Goal: Information Seeking & Learning: Learn about a topic

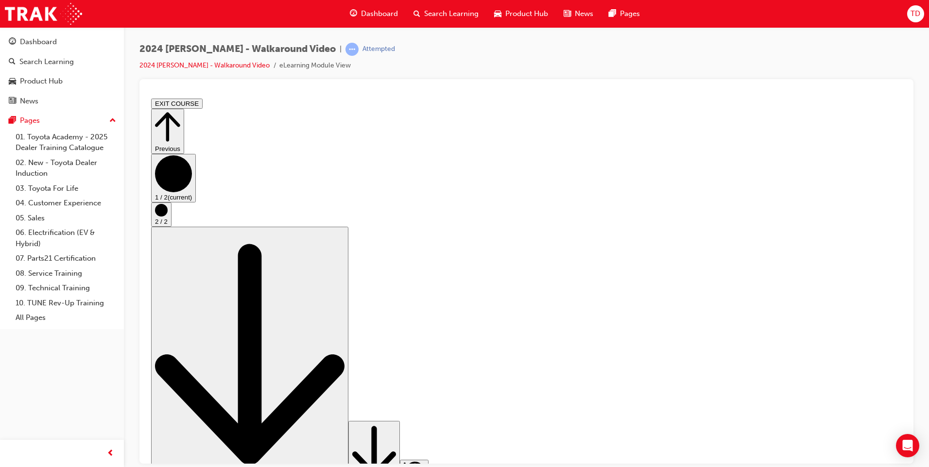
click at [396, 444] on icon "Step controls" at bounding box center [374, 451] width 44 height 59
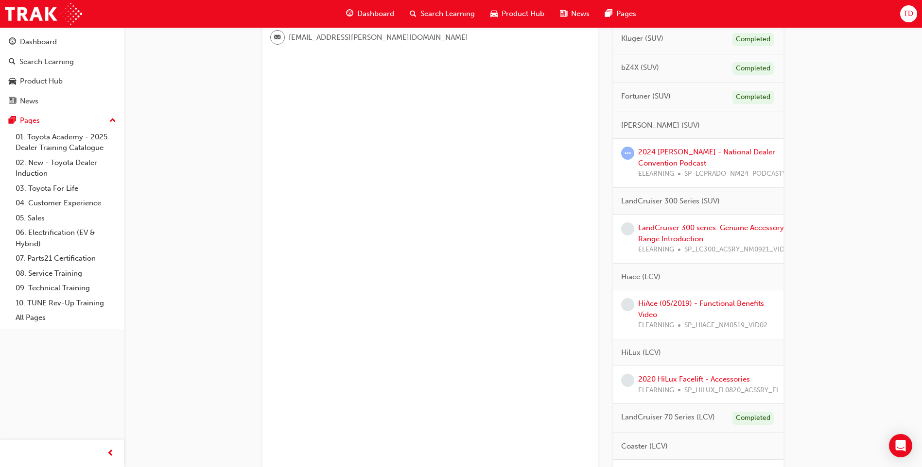
scroll to position [312, 0]
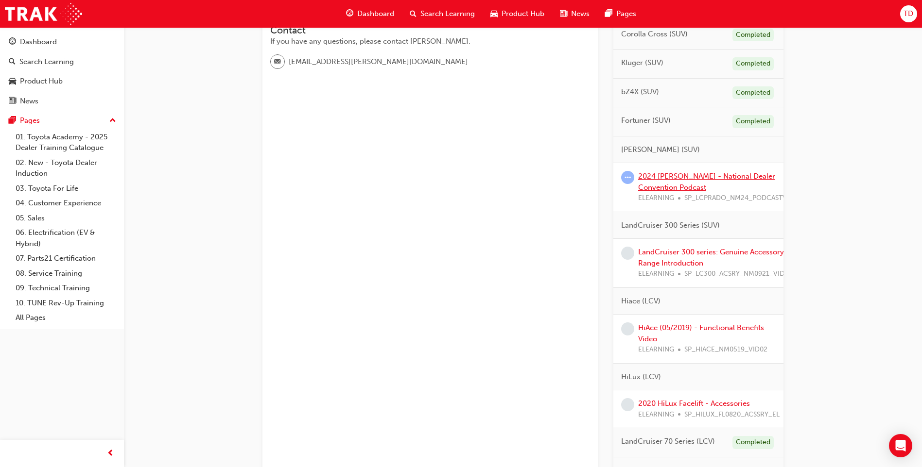
click at [663, 176] on link "2024 [PERSON_NAME] - National Dealer Convention Podcast" at bounding box center [706, 182] width 137 height 20
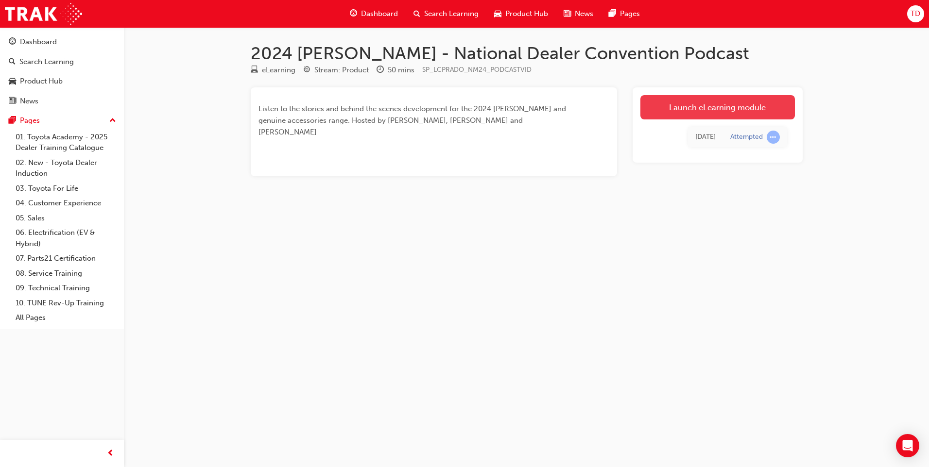
click at [730, 110] on link "Launch eLearning module" at bounding box center [717, 107] width 155 height 24
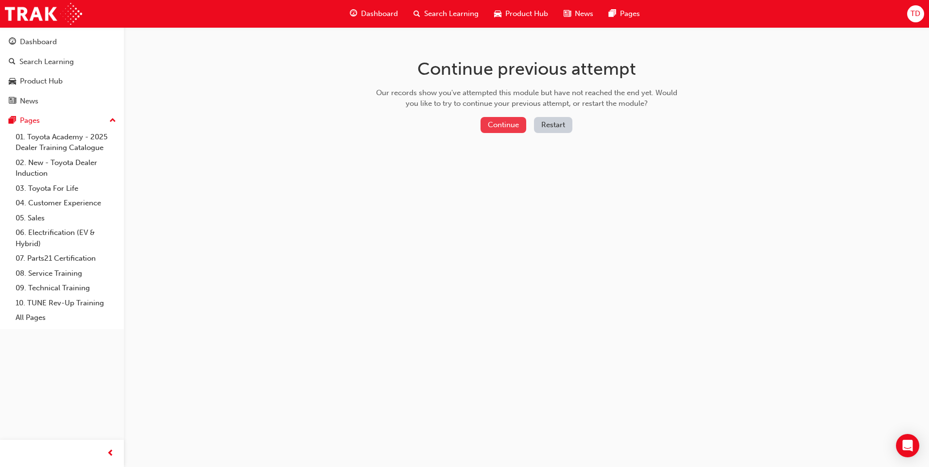
click at [502, 125] on button "Continue" at bounding box center [504, 125] width 46 height 16
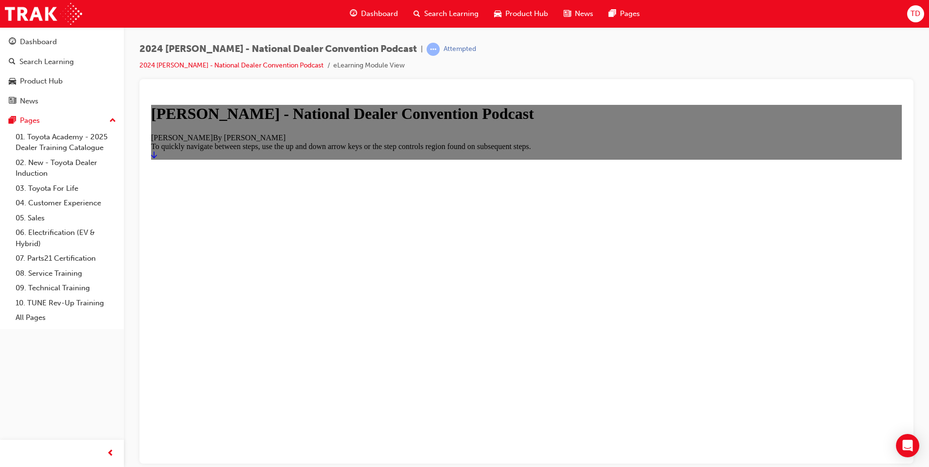
click at [157, 158] on icon "Start" at bounding box center [154, 154] width 6 height 7
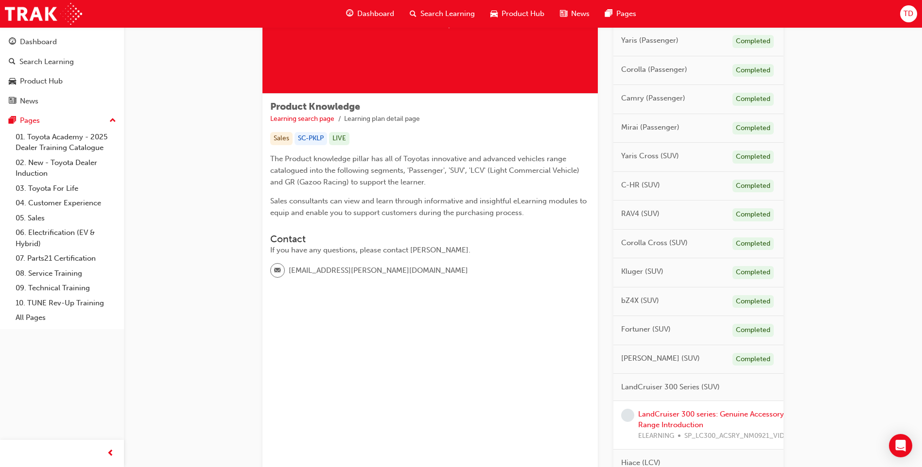
scroll to position [243, 0]
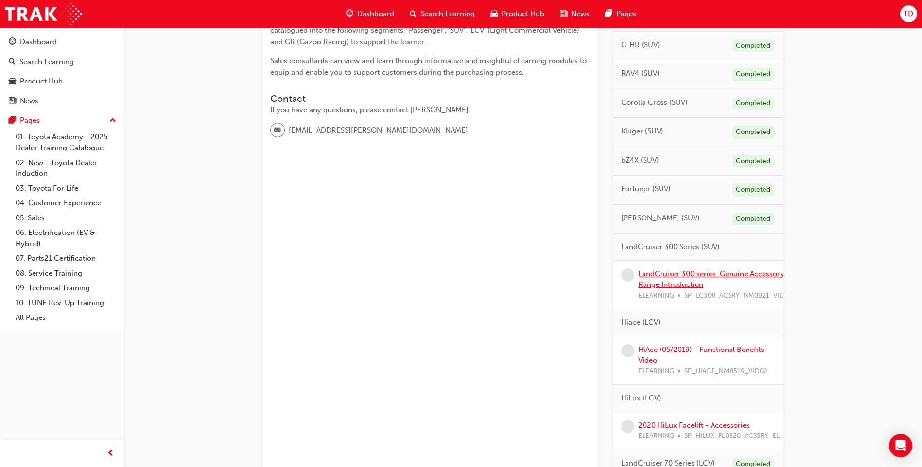
click at [696, 275] on link "LandCruiser 300 series: Genuine Accessory Range Introduction" at bounding box center [711, 280] width 146 height 20
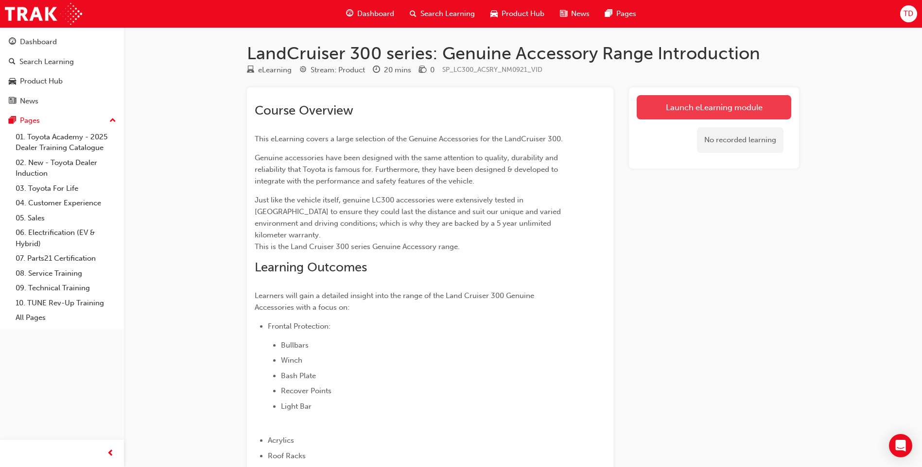
click at [712, 105] on link "Launch eLearning module" at bounding box center [714, 107] width 155 height 24
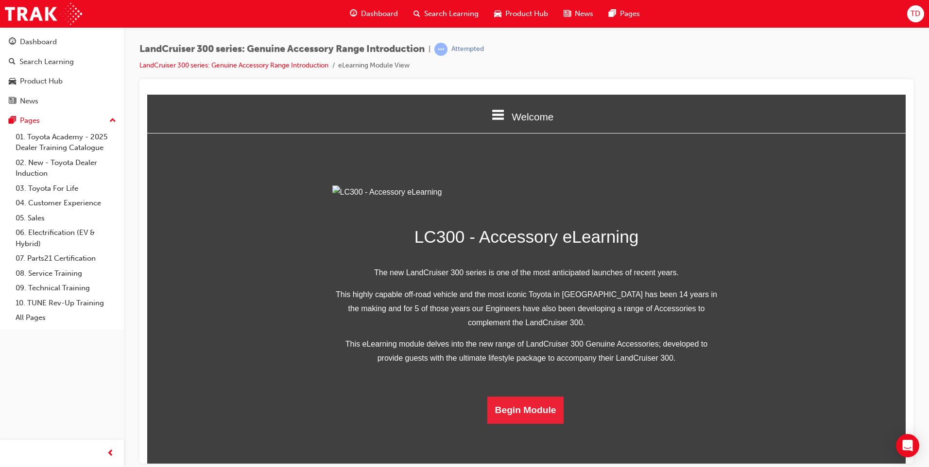
scroll to position [165, 0]
click at [515, 424] on button "Begin Module" at bounding box center [525, 410] width 77 height 27
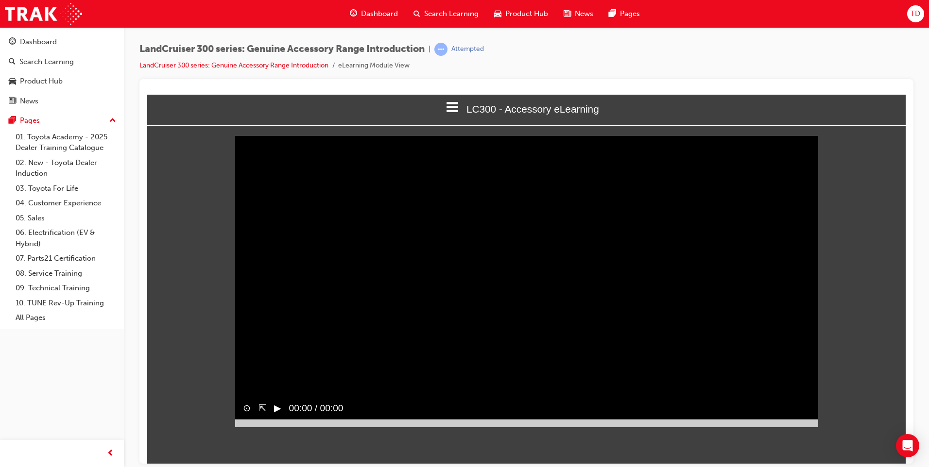
scroll to position [0, 0]
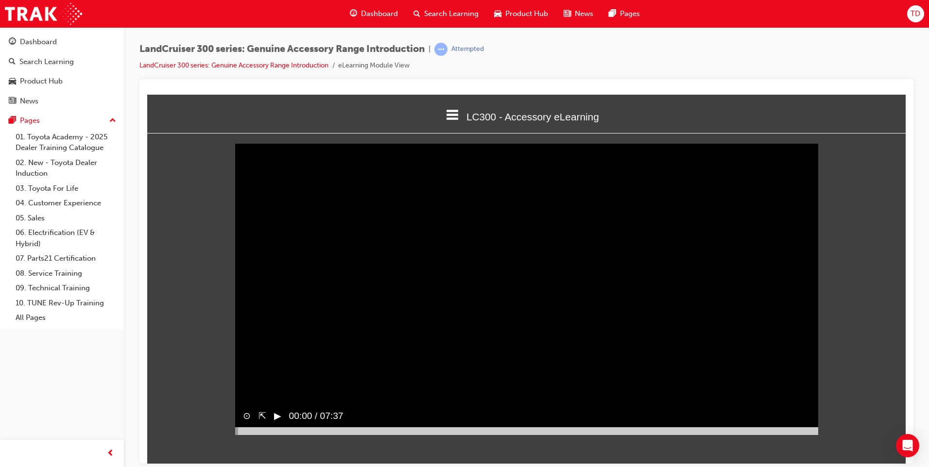
click at [275, 423] on button "▶︎" at bounding box center [277, 416] width 7 height 14
click at [680, 337] on video "Sorry, your browser does not support embedded videos. Download Instead" at bounding box center [526, 289] width 583 height 292
click at [577, 364] on video "Sorry, your browser does not support embedded videos. Download Instead" at bounding box center [526, 289] width 583 height 292
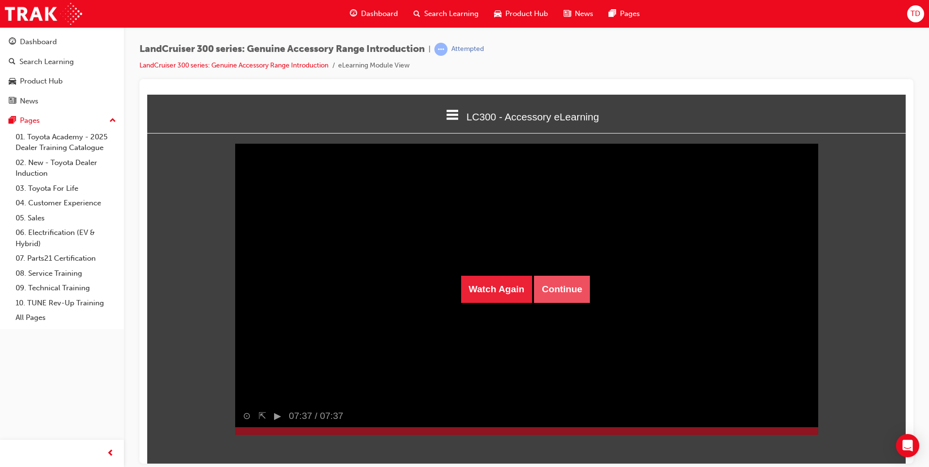
click at [554, 291] on button "Continue" at bounding box center [562, 289] width 56 height 27
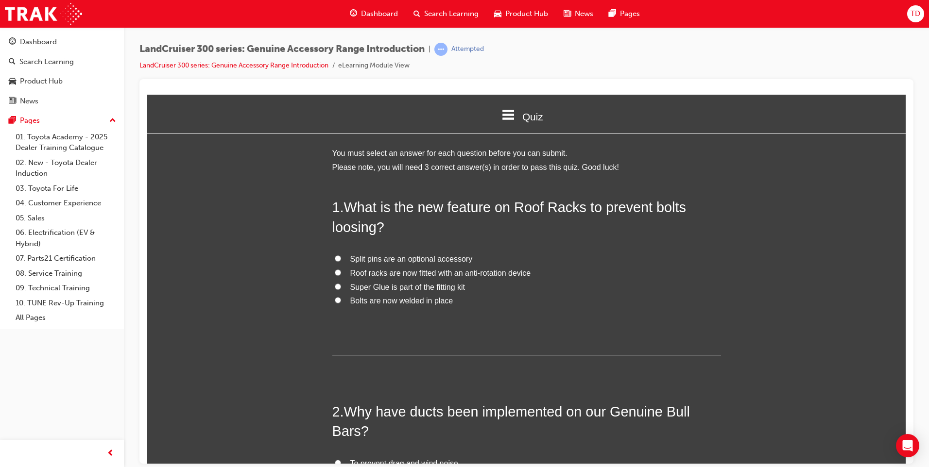
click at [335, 255] on input "Split pins are an optional accessory" at bounding box center [338, 258] width 6 height 6
radio input "true"
click at [335, 269] on input "Roof racks are now fitted with an anti-rotation device" at bounding box center [338, 272] width 6 height 6
radio input "true"
click at [472, 328] on div "1 . What is the new feature on Roof Racks to prevent bolts loosing? Split pins …" at bounding box center [526, 276] width 389 height 158
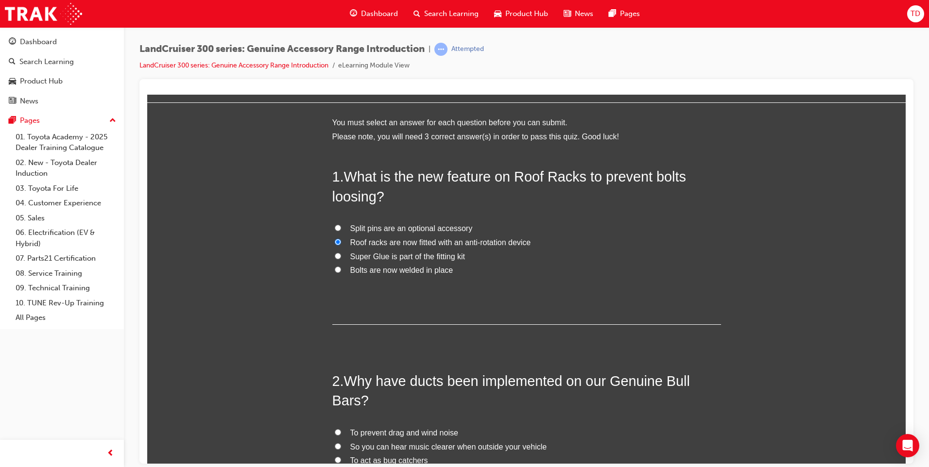
scroll to position [146, 0]
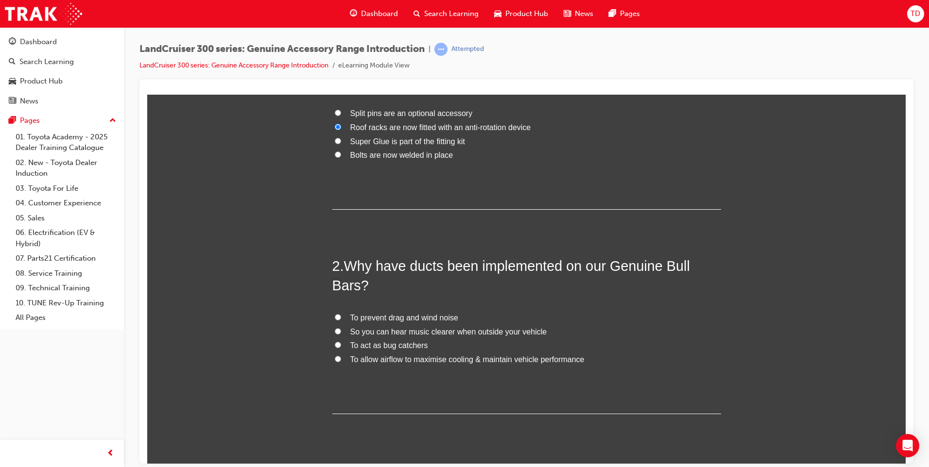
click at [335, 319] on input "To prevent drag and wind noise" at bounding box center [338, 317] width 6 height 6
radio input "true"
click at [335, 333] on input "So you can hear music clearer when outside your vehicle" at bounding box center [338, 331] width 6 height 6
radio input "true"
click at [335, 346] on input "To act as bug catchers" at bounding box center [338, 345] width 6 height 6
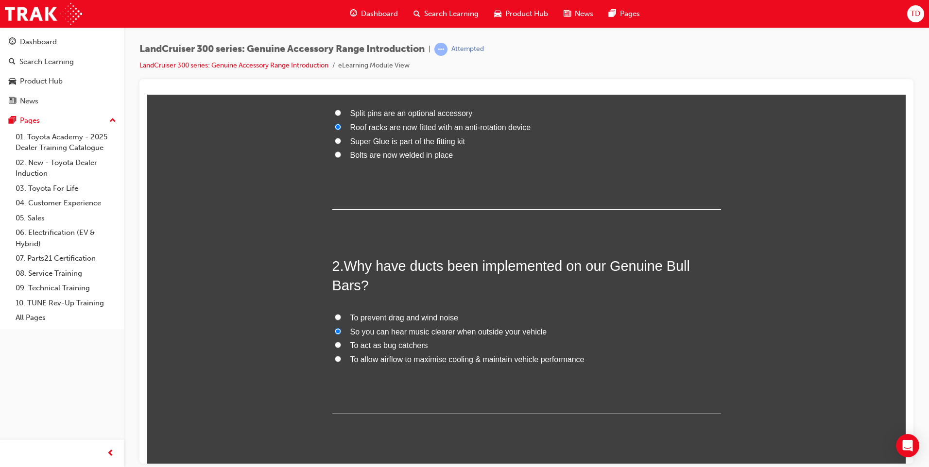
radio input "true"
click at [335, 318] on input "To prevent drag and wind noise" at bounding box center [338, 317] width 6 height 6
radio input "true"
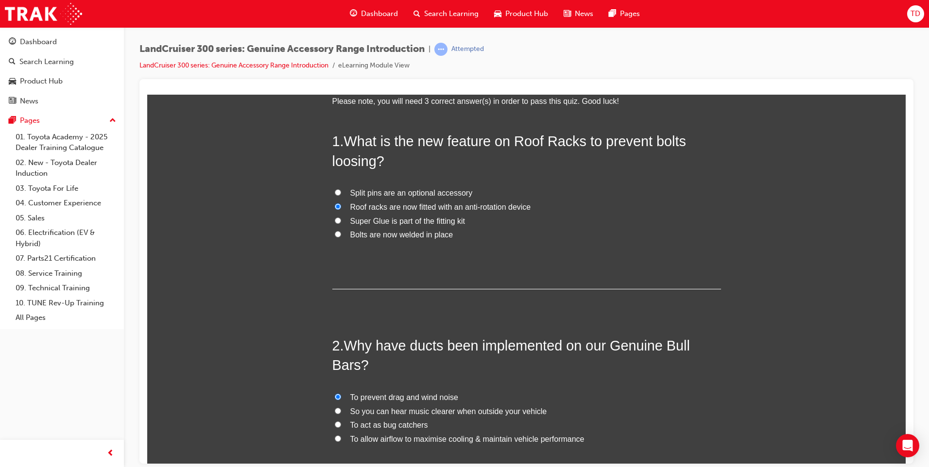
scroll to position [49, 0]
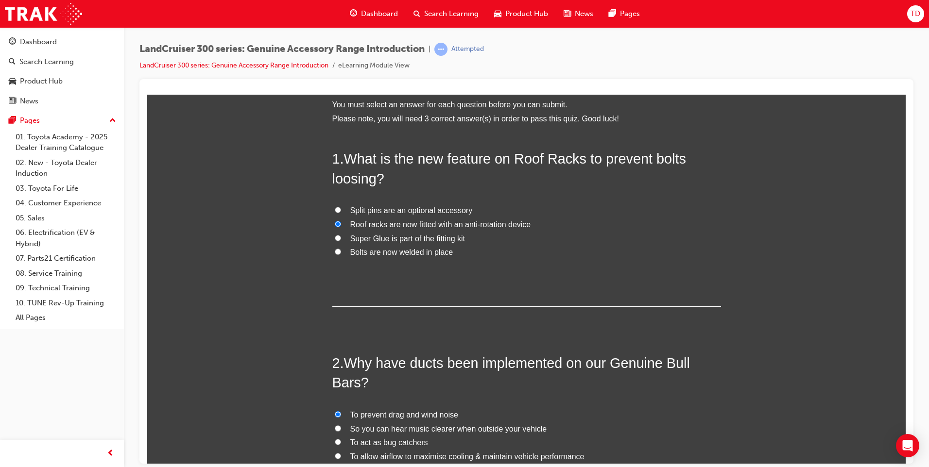
click at [335, 211] on input "Split pins are an optional accessory" at bounding box center [338, 210] width 6 height 6
radio input "true"
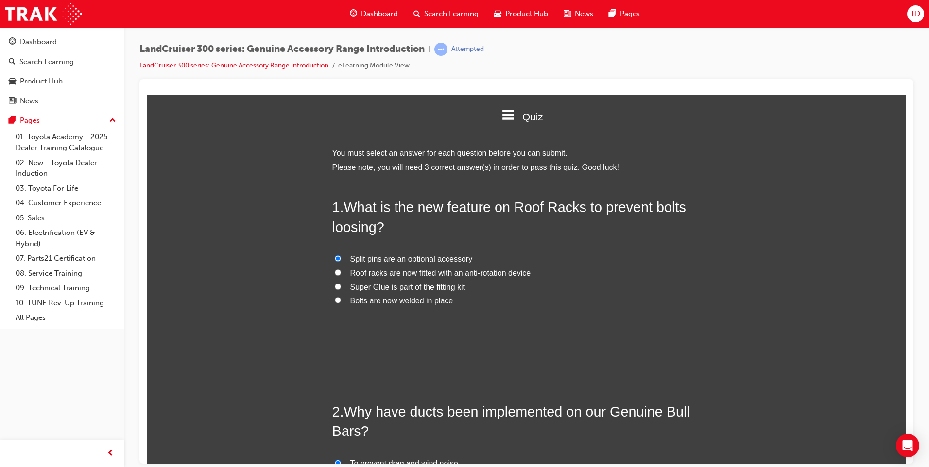
click at [335, 272] on input "Roof racks are now fitted with an anti-rotation device" at bounding box center [338, 272] width 6 height 6
radio input "true"
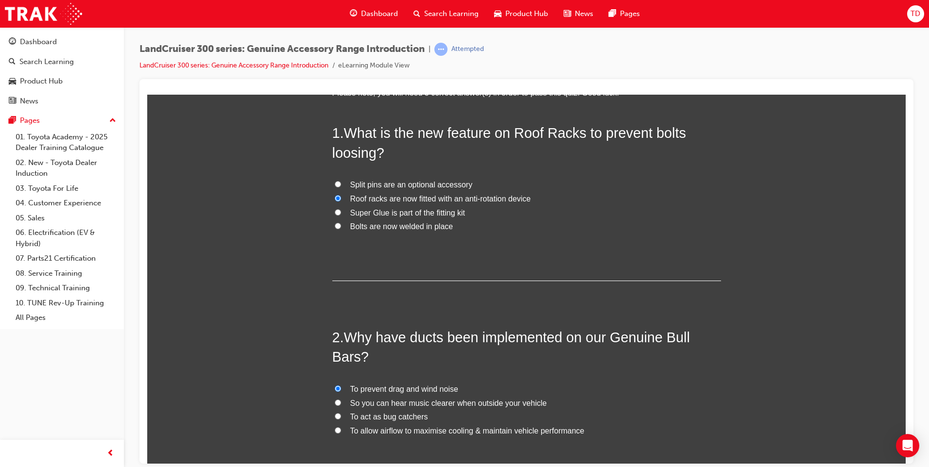
scroll to position [194, 0]
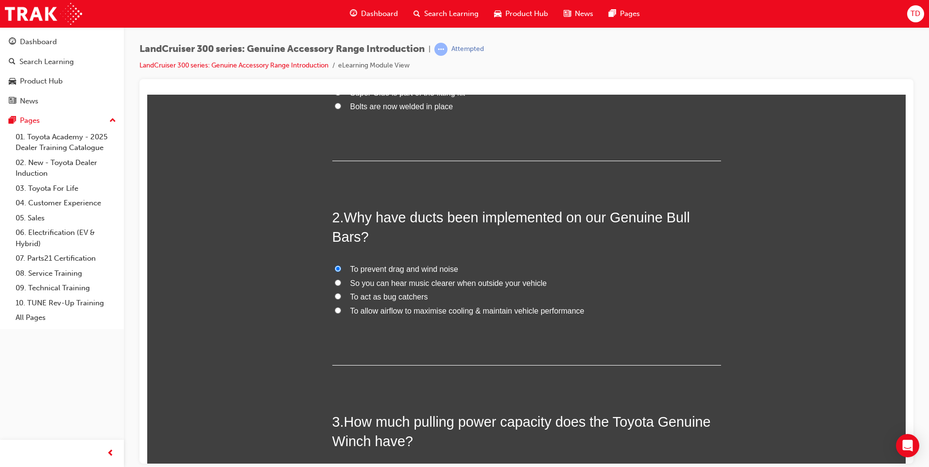
click at [335, 308] on input "To allow airflow to maximise cooling & maintain vehicle performance" at bounding box center [338, 310] width 6 height 6
radio input "true"
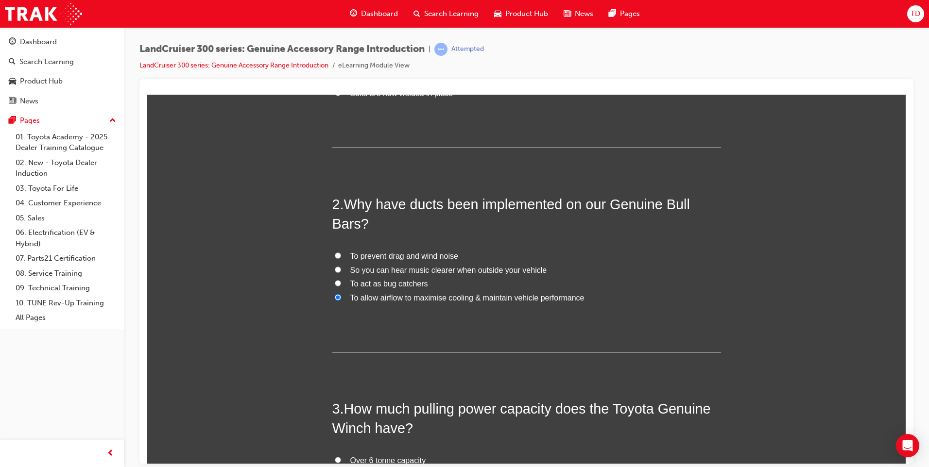
scroll to position [374, 0]
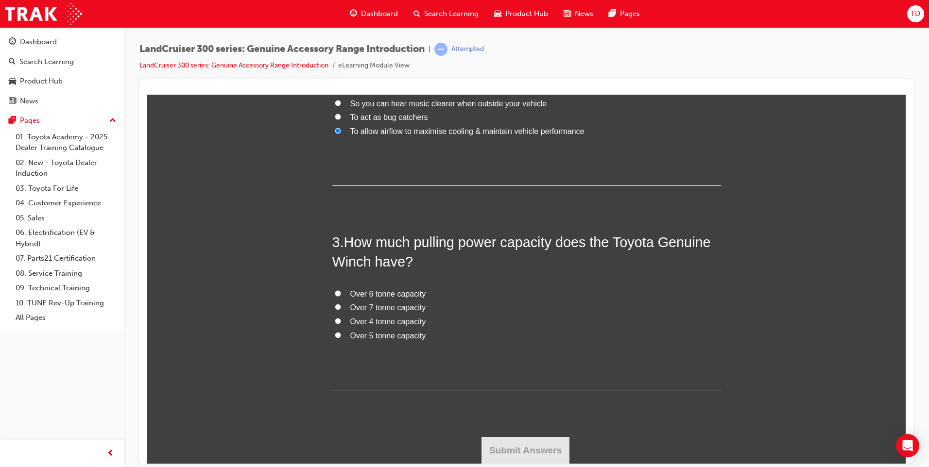
click at [335, 319] on input "Over 4 tonne capacity" at bounding box center [338, 321] width 6 height 6
radio input "true"
click at [512, 447] on button "Submit Answers" at bounding box center [526, 450] width 88 height 27
